Goal: Information Seeking & Learning: Learn about a topic

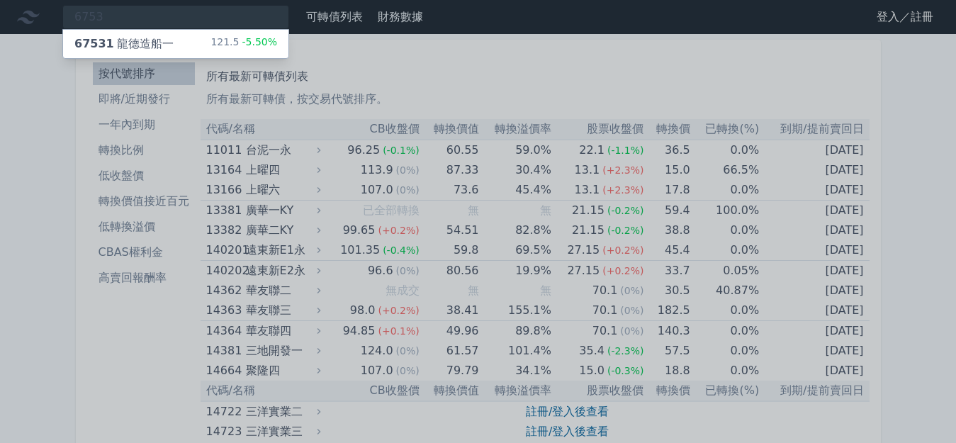
type input "6753"
click at [164, 36] on div "67531 龍德造船一" at bounding box center [123, 43] width 99 height 17
